Goal: Check status: Check status

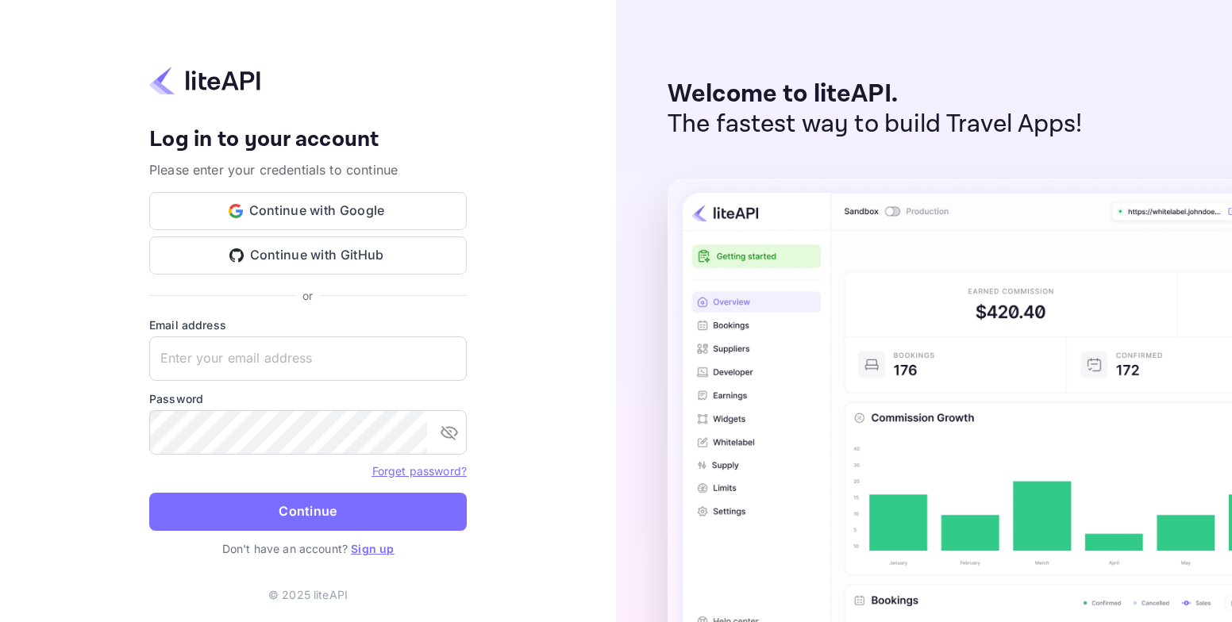
type input "adminpassword_support@yandex-team.ru"
click at [347, 513] on button "Continue" at bounding box center [307, 512] width 317 height 38
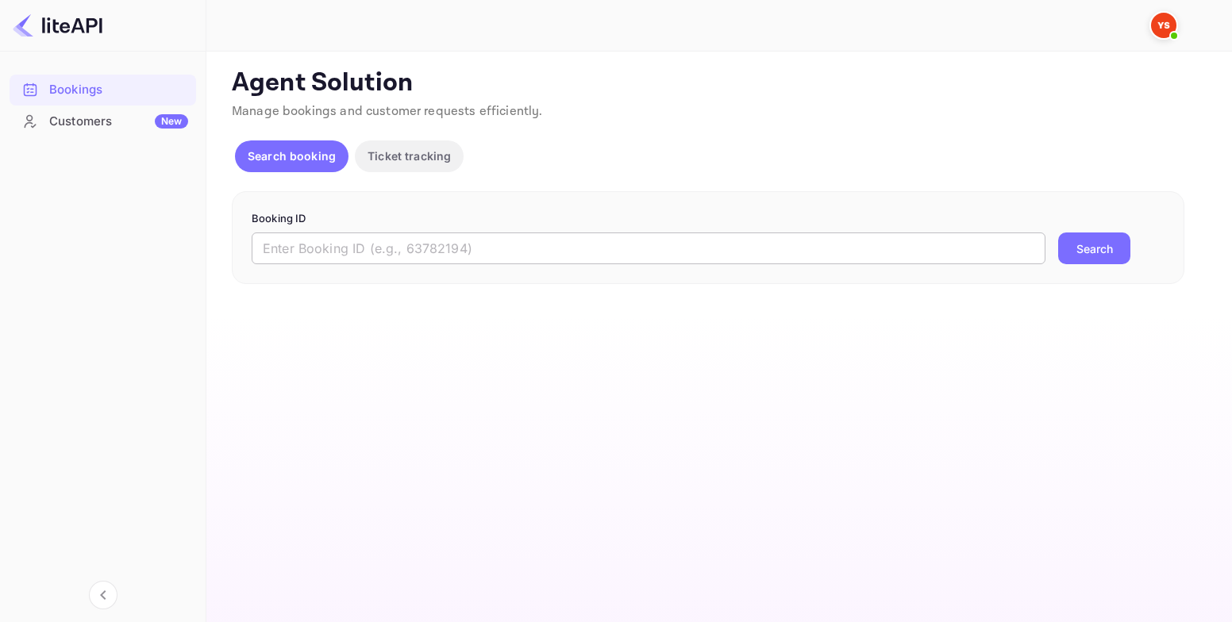
click at [565, 247] on input "text" at bounding box center [649, 249] width 794 height 32
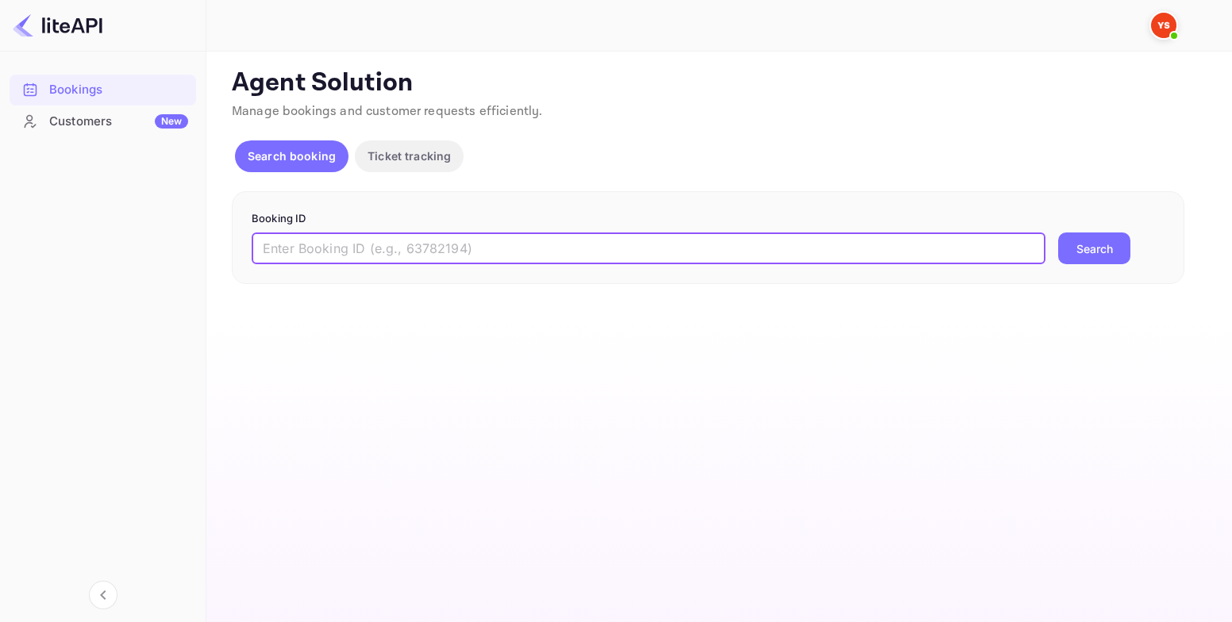
paste input "9211788"
type input "9211788"
click at [1065, 256] on button "Search" at bounding box center [1094, 249] width 72 height 32
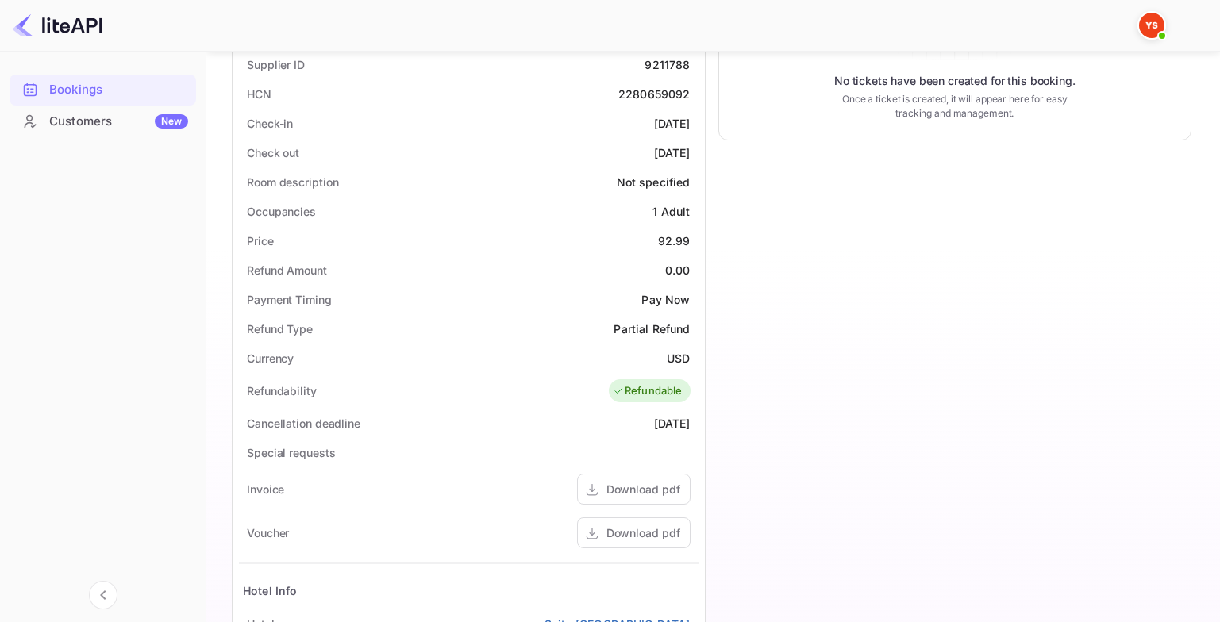
scroll to position [556, 0]
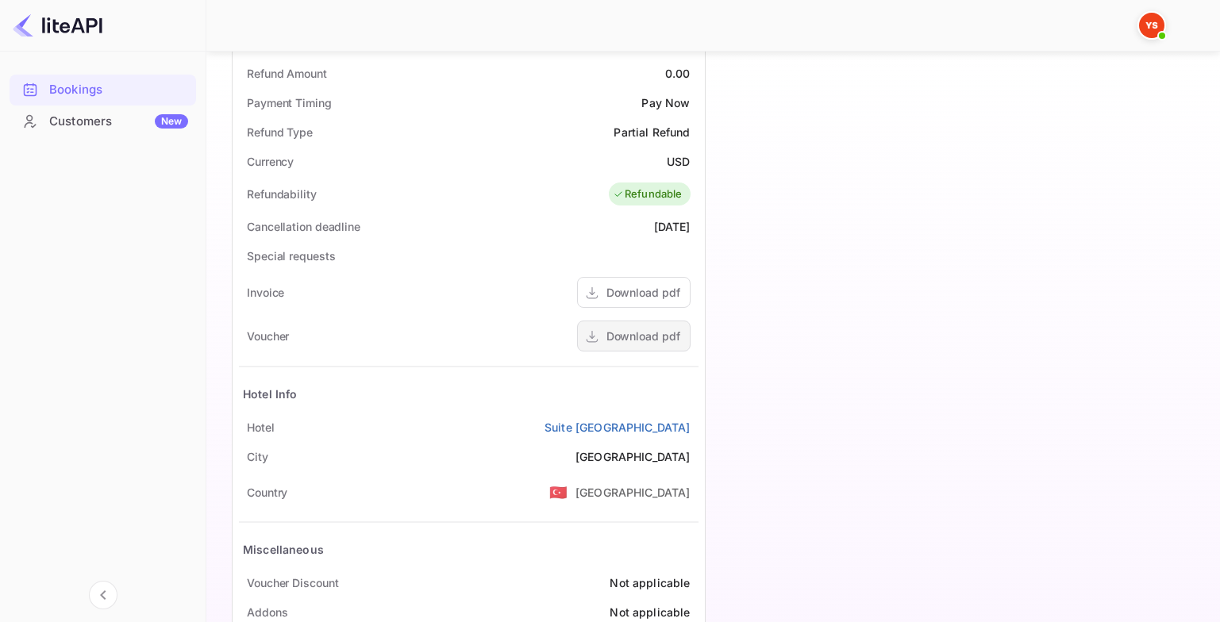
click at [634, 333] on div "Download pdf" at bounding box center [643, 336] width 74 height 17
